Goal: Check status: Check status

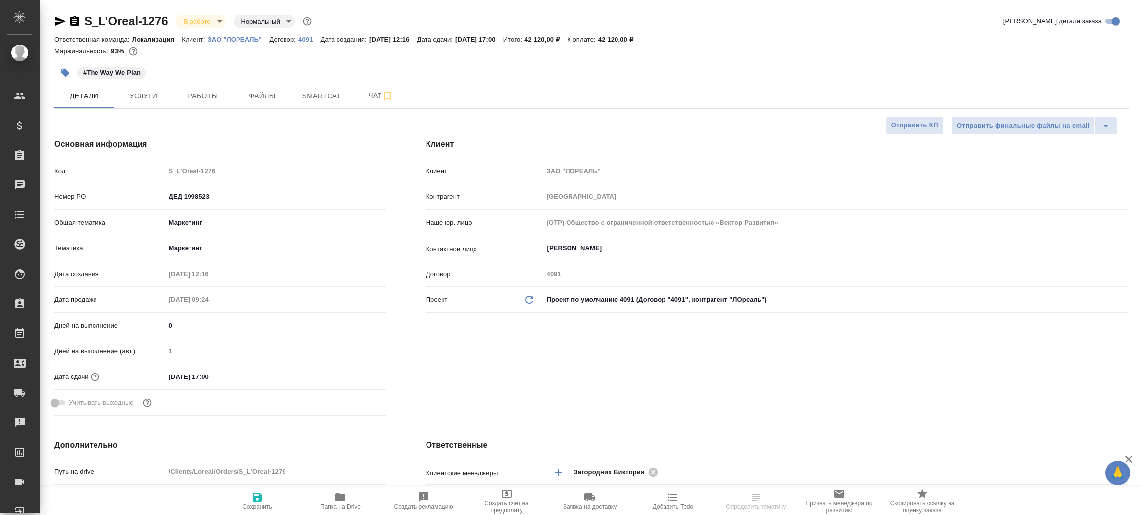
select select "RU"
type textarea "x"
